Goal: Check status: Check status

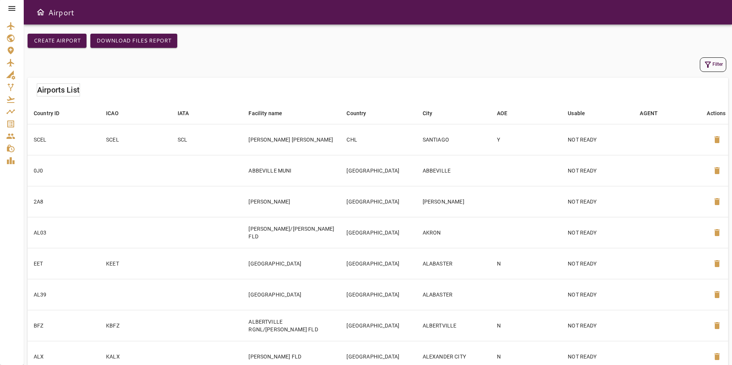
click at [11, 5] on icon at bounding box center [11, 8] width 9 height 9
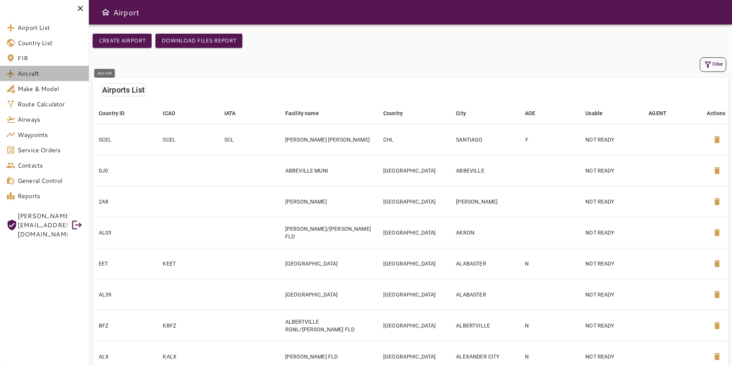
click at [53, 70] on span "Aircraft" at bounding box center [50, 73] width 65 height 9
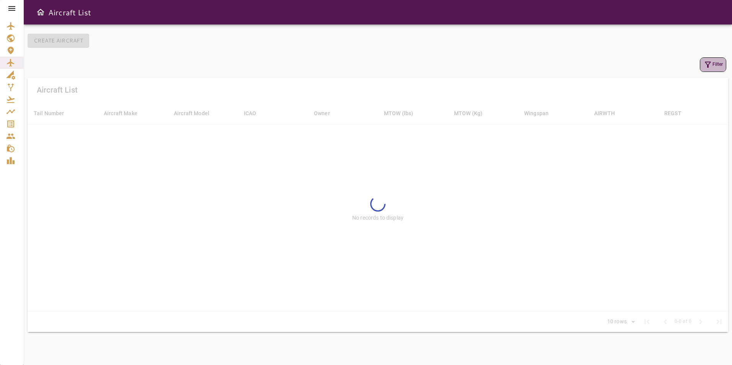
click at [707, 63] on icon "button" at bounding box center [708, 64] width 9 height 9
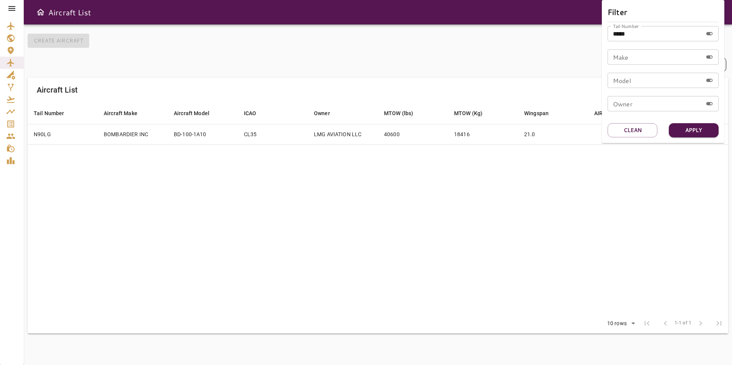
click at [499, 165] on div at bounding box center [366, 182] width 732 height 365
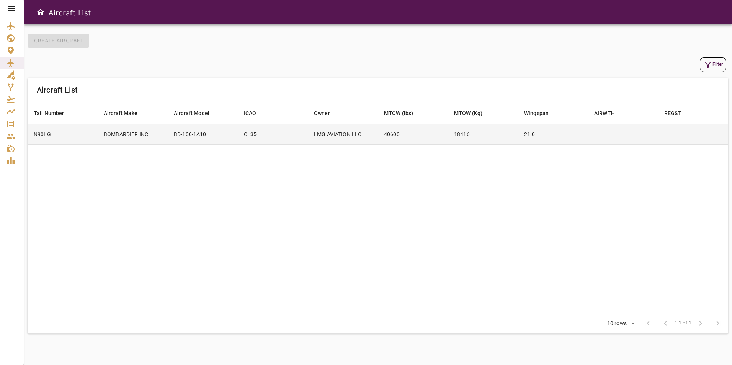
click at [462, 129] on td "18416" at bounding box center [483, 134] width 70 height 20
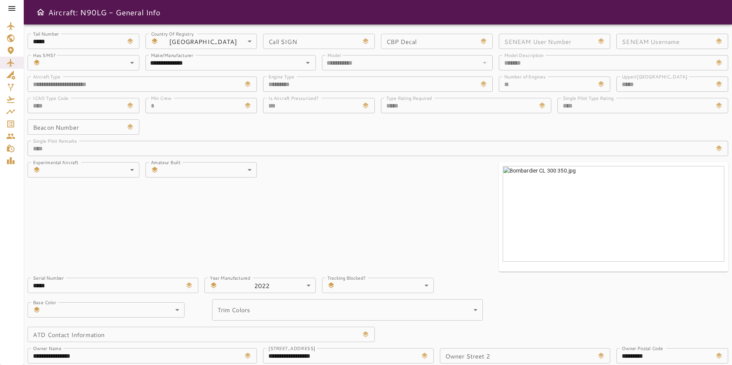
click at [13, 5] on icon at bounding box center [11, 8] width 9 height 9
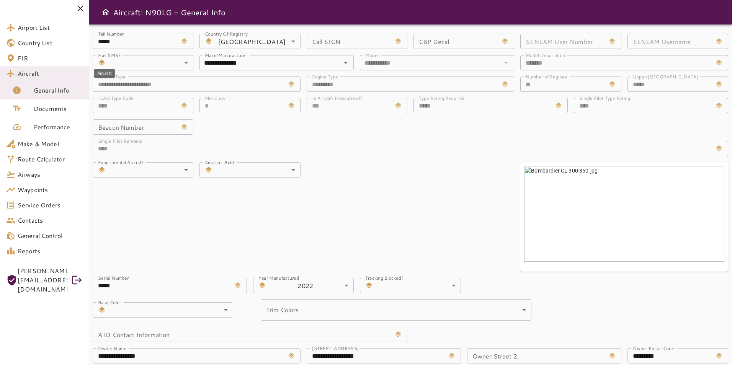
click at [50, 74] on span "Aircraft" at bounding box center [50, 73] width 65 height 9
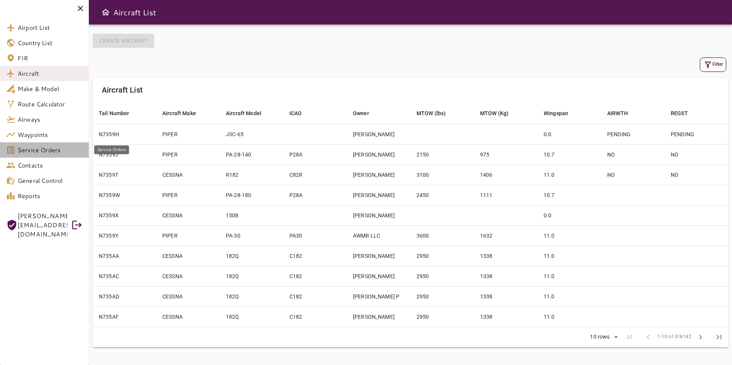
click at [56, 155] on link "Service Orders" at bounding box center [44, 149] width 89 height 15
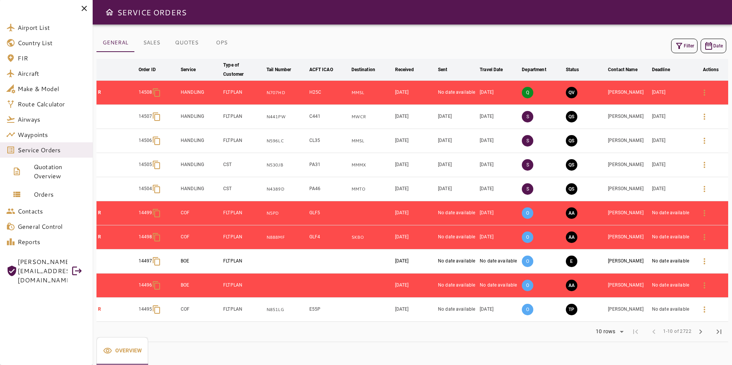
click at [689, 48] on button "Filter" at bounding box center [684, 46] width 26 height 15
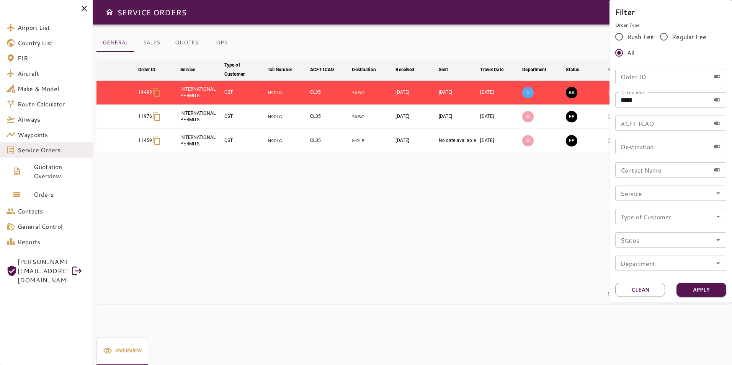
click at [490, 203] on div at bounding box center [366, 182] width 732 height 365
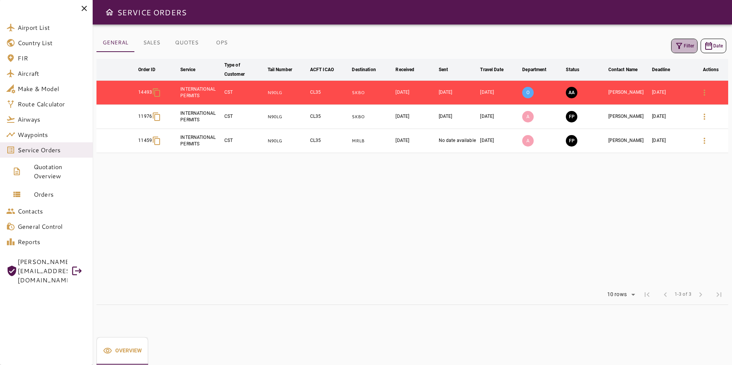
click at [679, 43] on icon "button" at bounding box center [679, 46] width 6 height 6
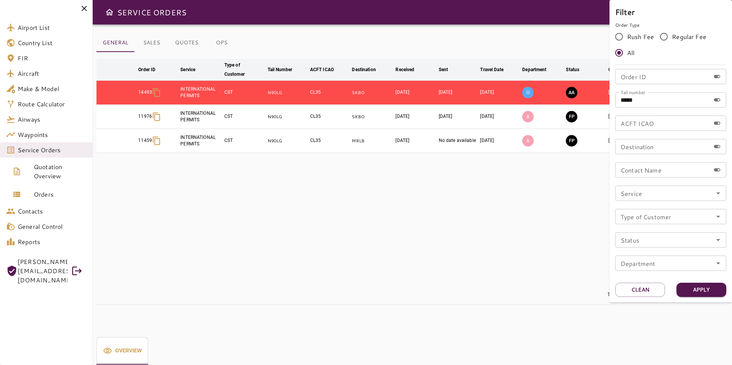
click at [643, 79] on input "Order ID" at bounding box center [662, 76] width 95 height 15
click at [703, 293] on button "Apply" at bounding box center [702, 290] width 50 height 14
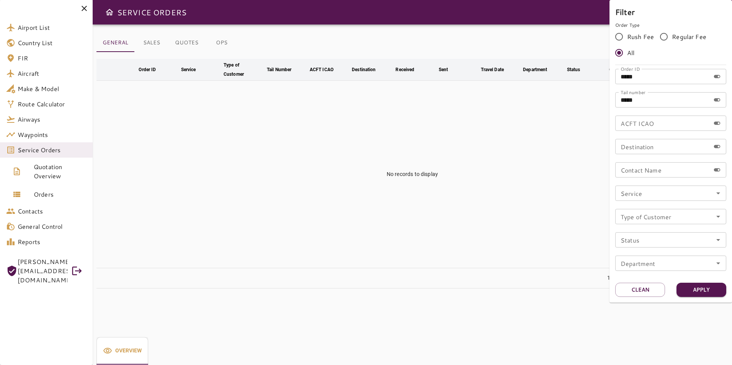
click at [655, 80] on input "*****" at bounding box center [662, 76] width 95 height 15
type input "****"
click at [713, 285] on button "Apply" at bounding box center [702, 290] width 50 height 14
drag, startPoint x: 650, startPoint y: 74, endPoint x: 613, endPoint y: 97, distance: 43.5
click at [610, 83] on div "Filter Order Type Rush Fee Regular Fee All Order ID **** Order ID Tail number *…" at bounding box center [671, 151] width 123 height 303
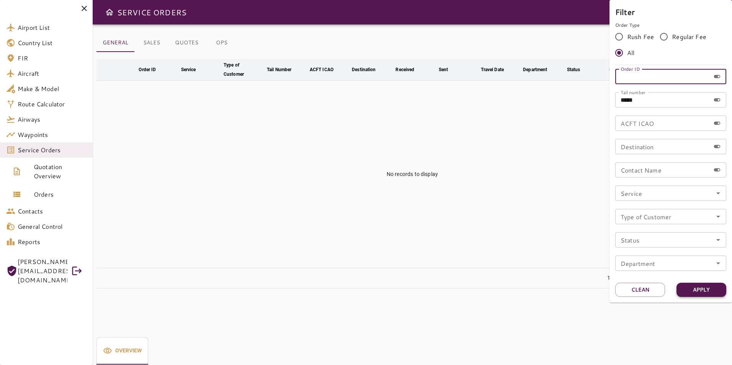
click at [705, 292] on button "Apply" at bounding box center [702, 290] width 50 height 14
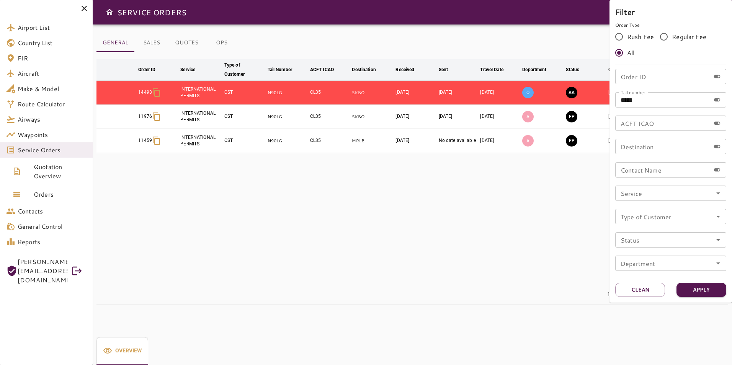
click at [332, 202] on div at bounding box center [366, 182] width 732 height 365
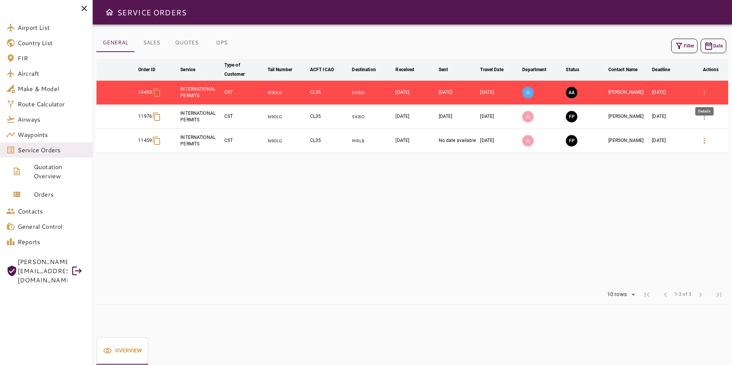
click at [700, 90] on icon "button" at bounding box center [704, 92] width 9 height 9
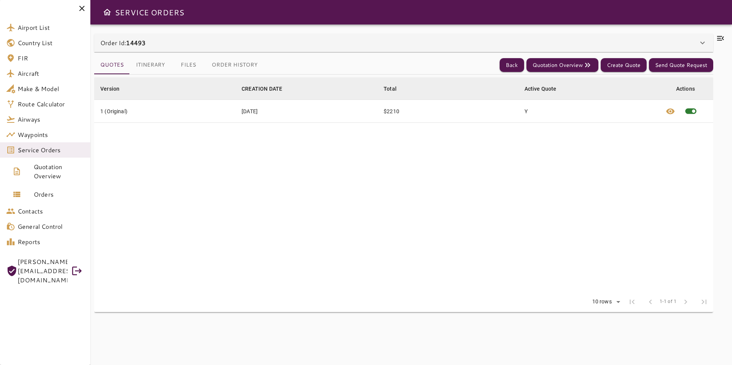
click at [720, 38] on icon at bounding box center [720, 38] width 7 height 5
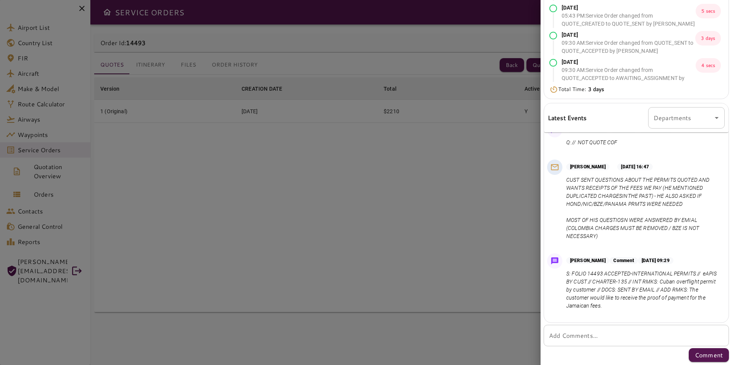
scroll to position [602, 0]
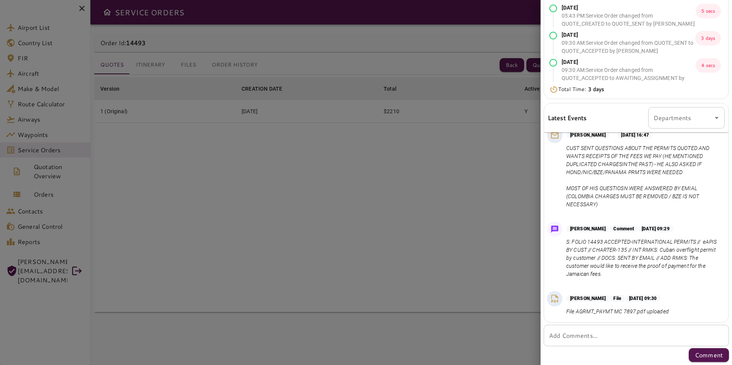
click at [450, 230] on div at bounding box center [366, 182] width 732 height 365
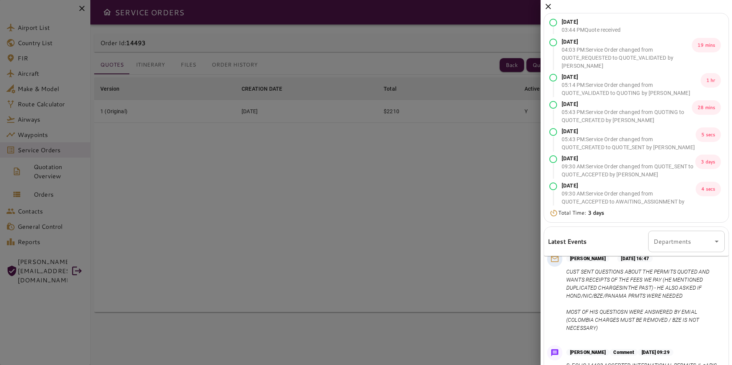
scroll to position [0, 0]
click at [547, 9] on icon at bounding box center [548, 7] width 5 height 5
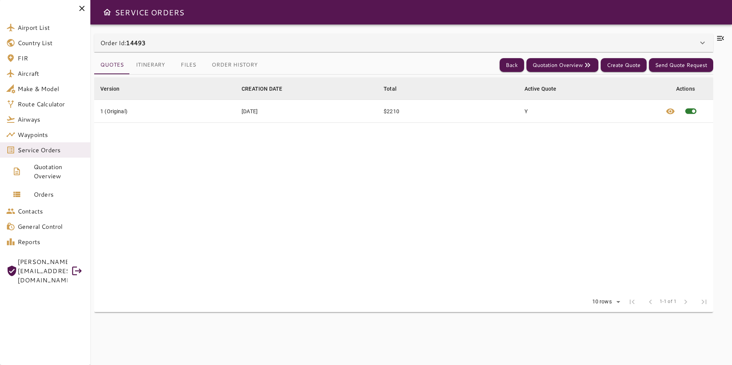
click at [186, 65] on button "Files" at bounding box center [188, 65] width 34 height 18
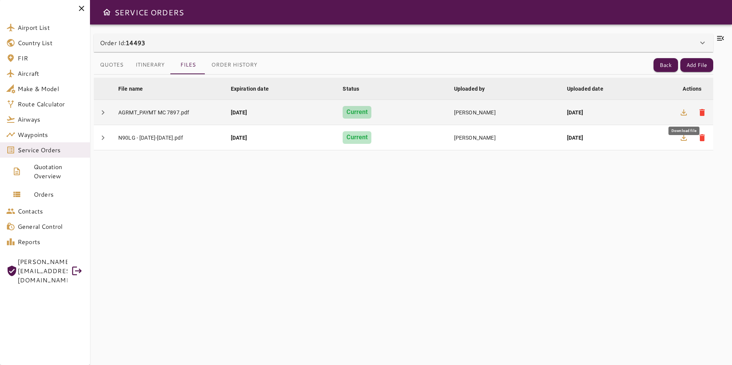
click at [682, 115] on icon "button" at bounding box center [683, 112] width 9 height 9
